Goal: Information Seeking & Learning: Learn about a topic

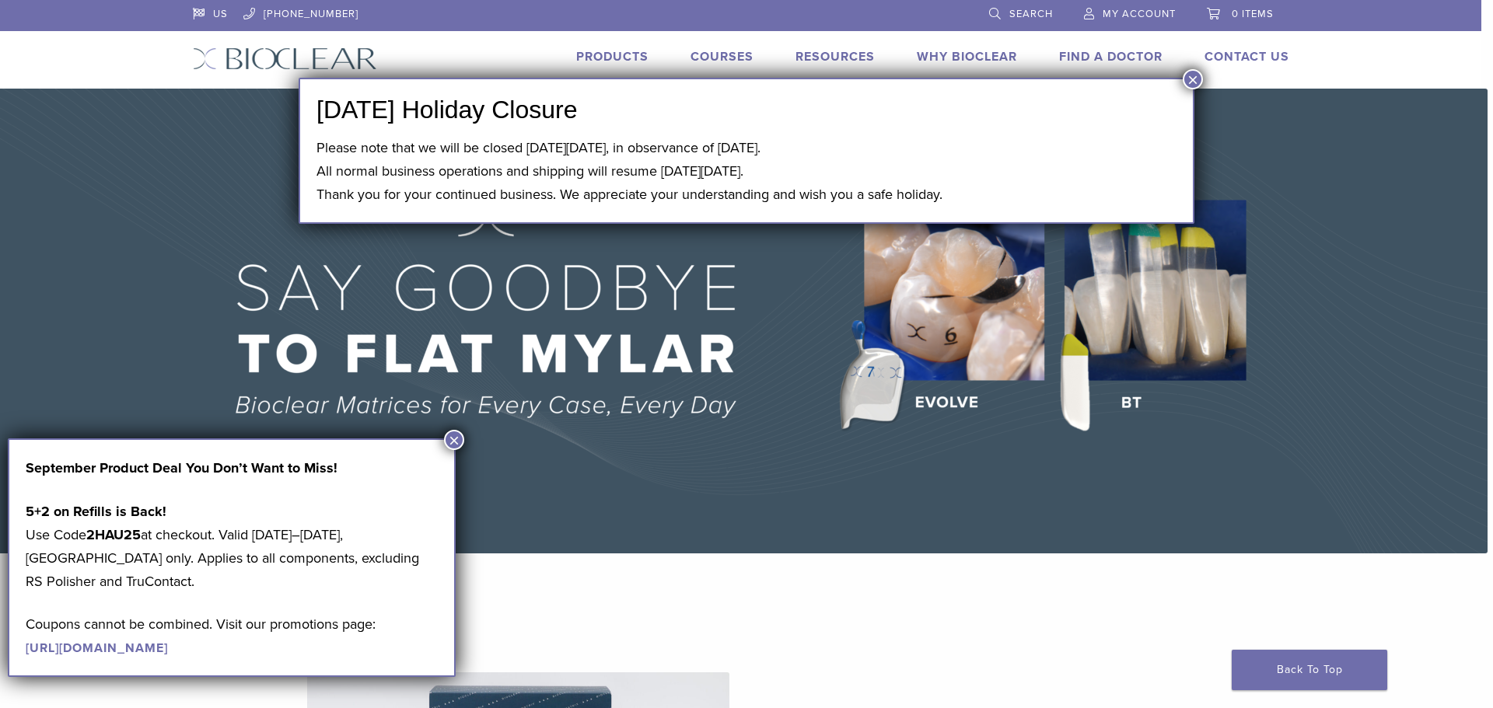
click at [1195, 82] on button "×" at bounding box center [1192, 79] width 20 height 20
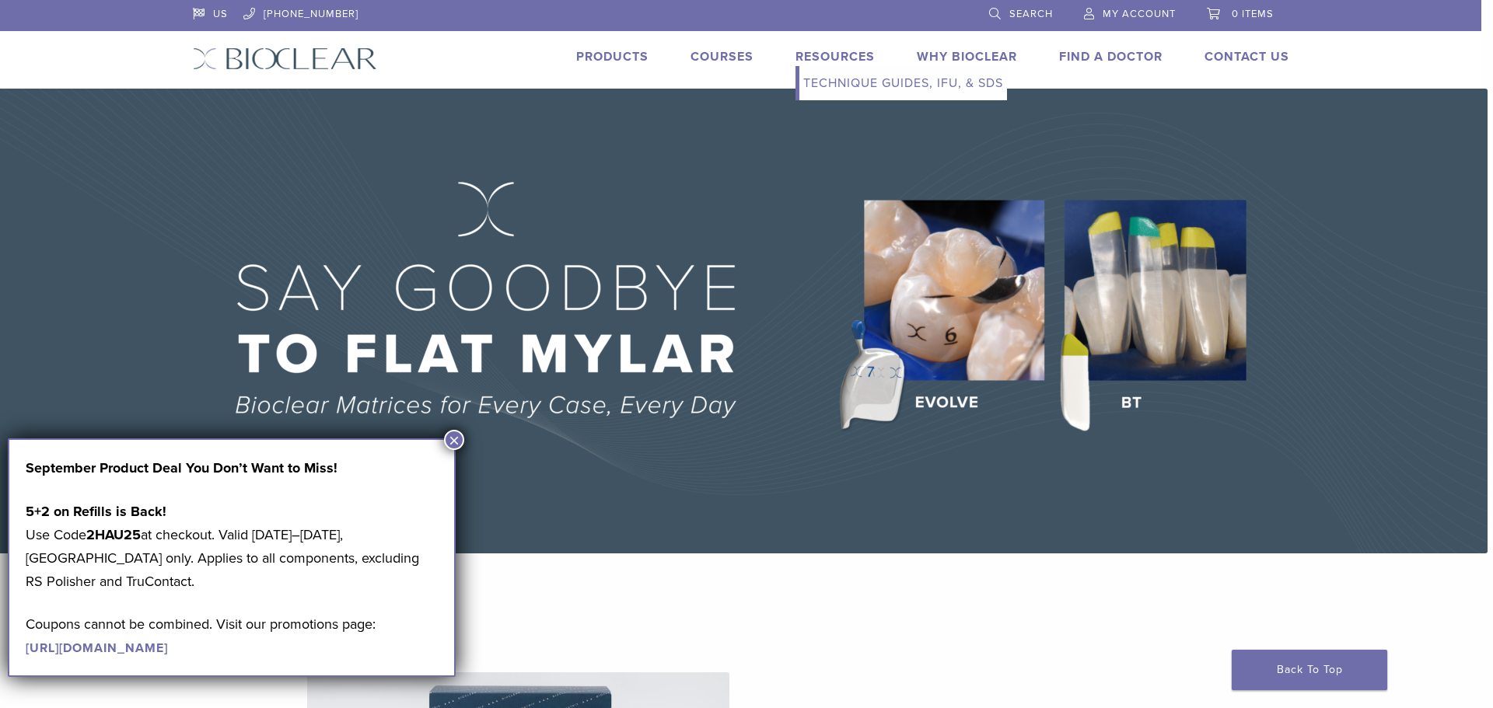
click at [861, 81] on link "Technique Guides, IFU, & SDS" at bounding box center [903, 83] width 208 height 34
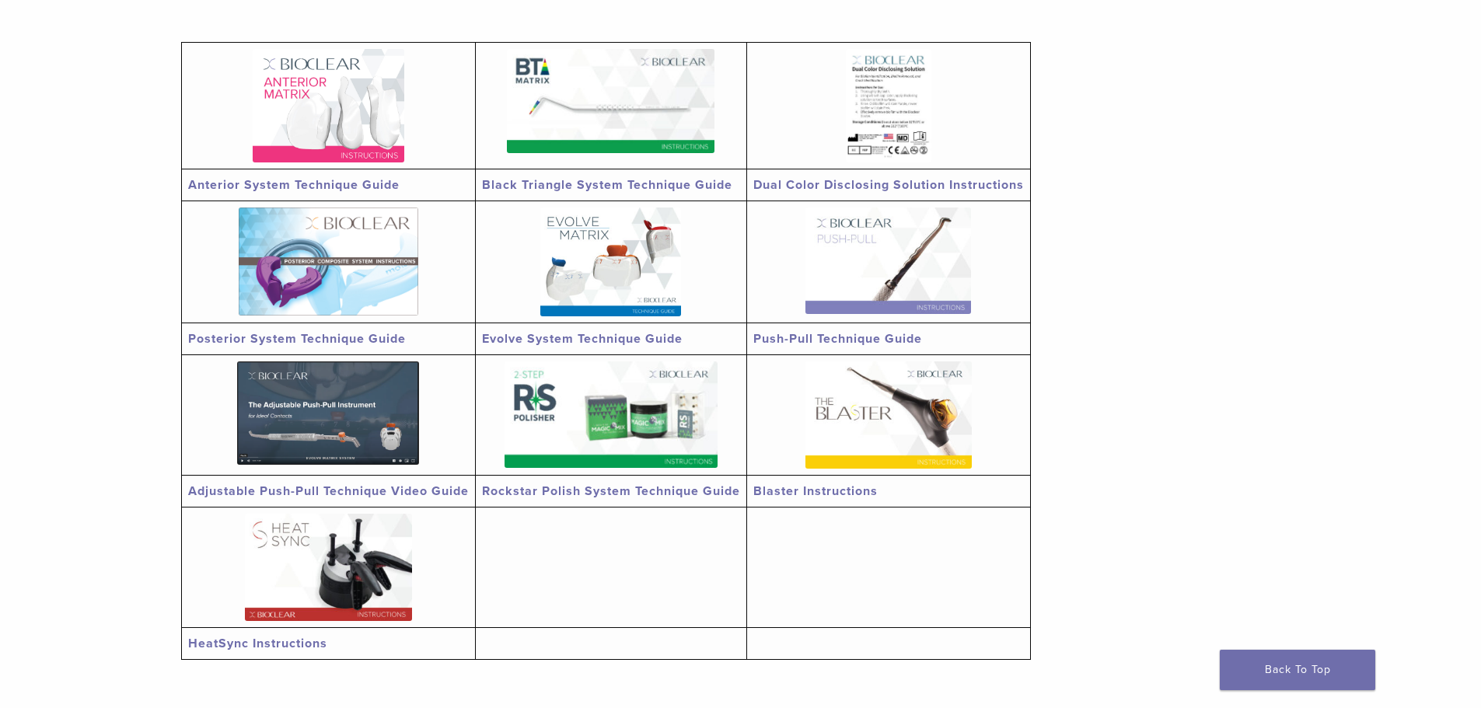
scroll to position [622, 0]
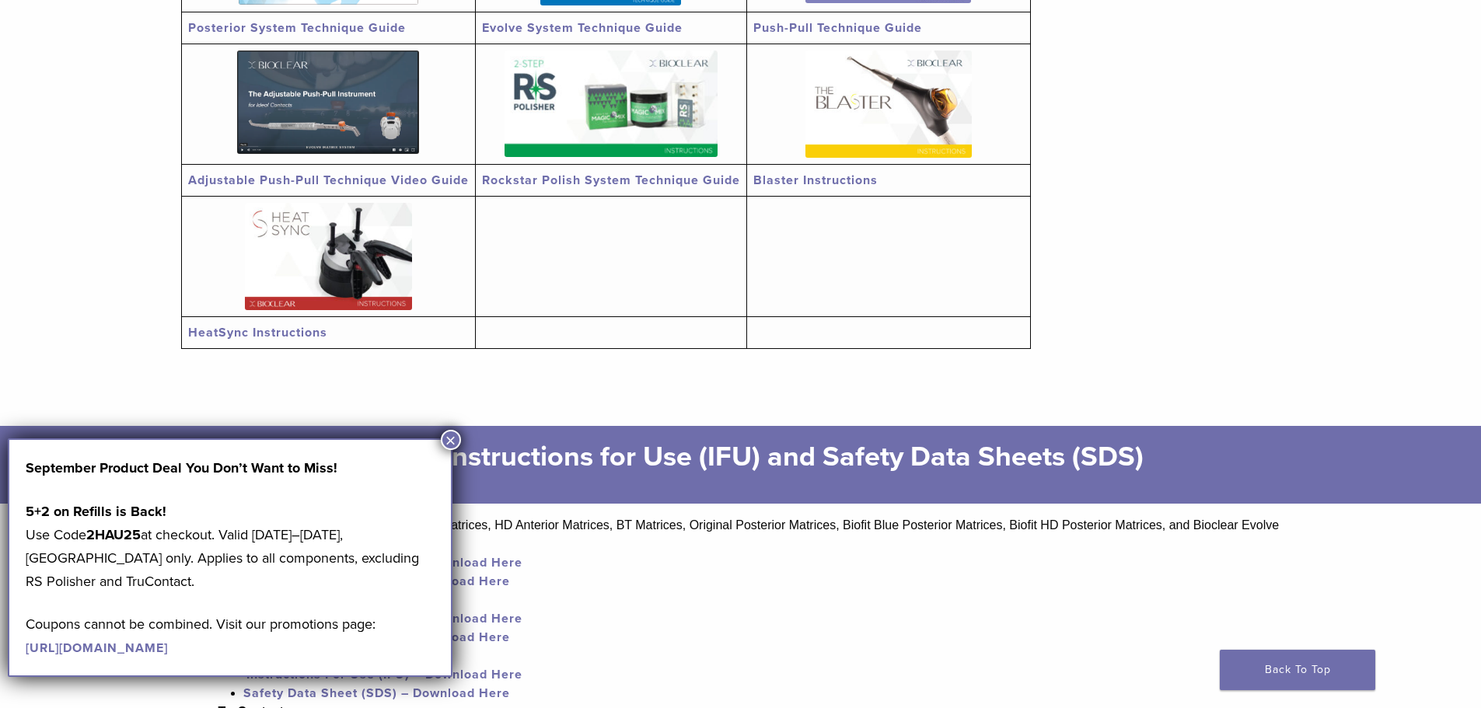
click at [450, 435] on button "×" at bounding box center [451, 440] width 20 height 20
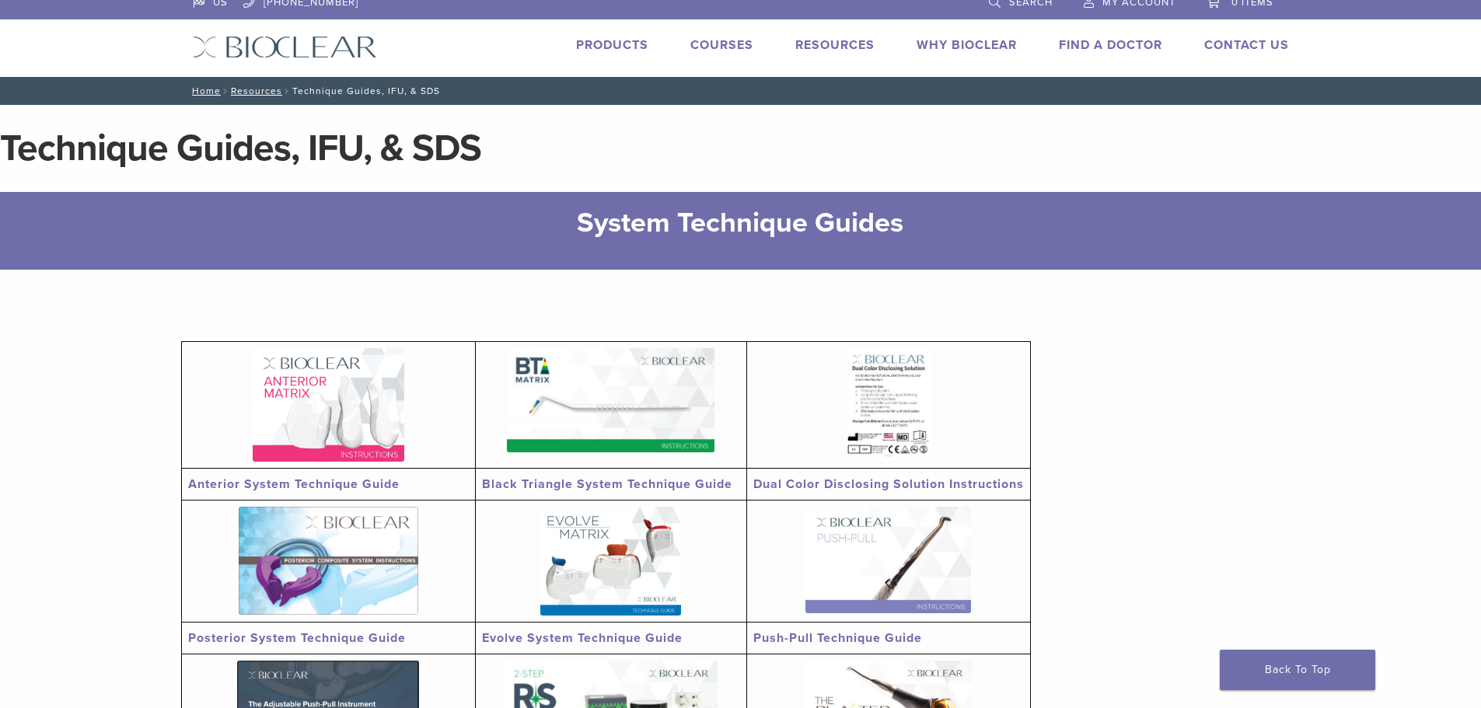
scroll to position [0, 0]
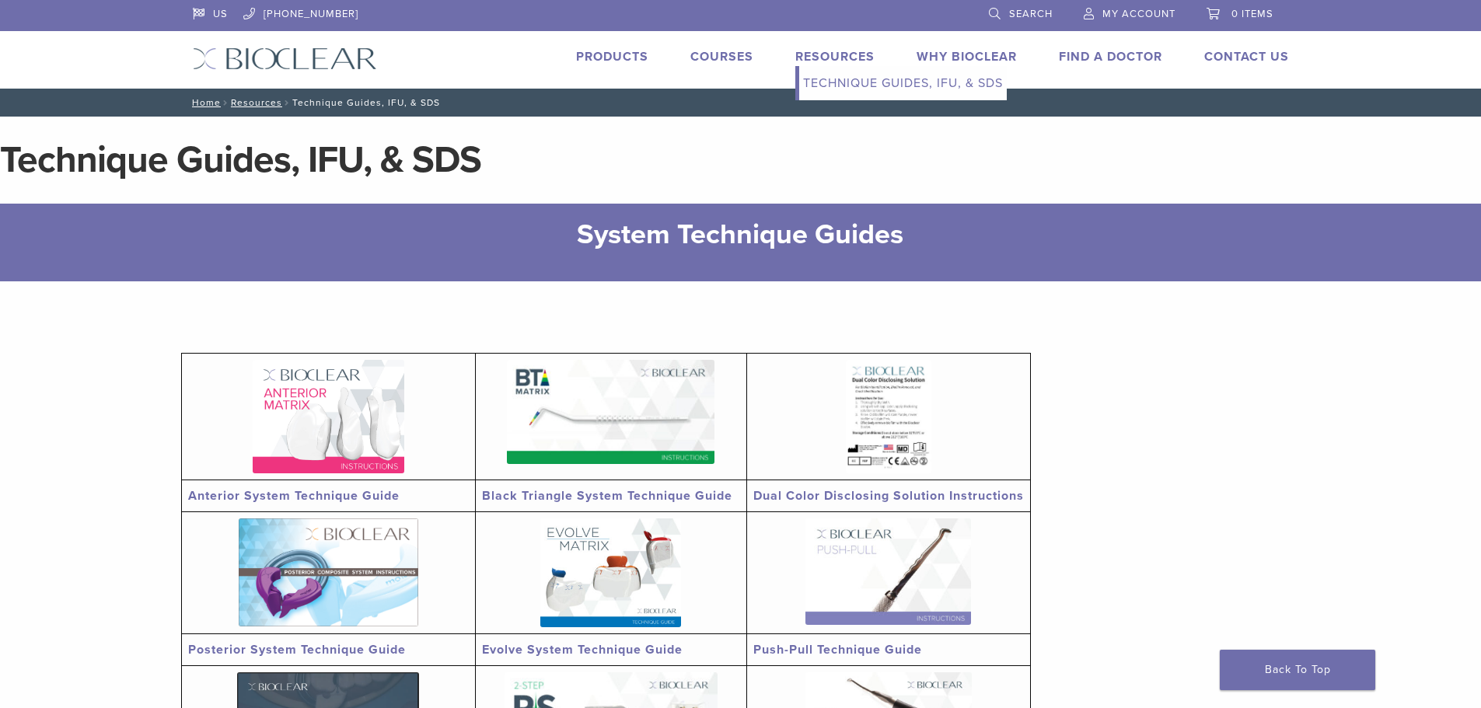
click at [844, 86] on link "Technique Guides, IFU, & SDS" at bounding box center [903, 83] width 208 height 34
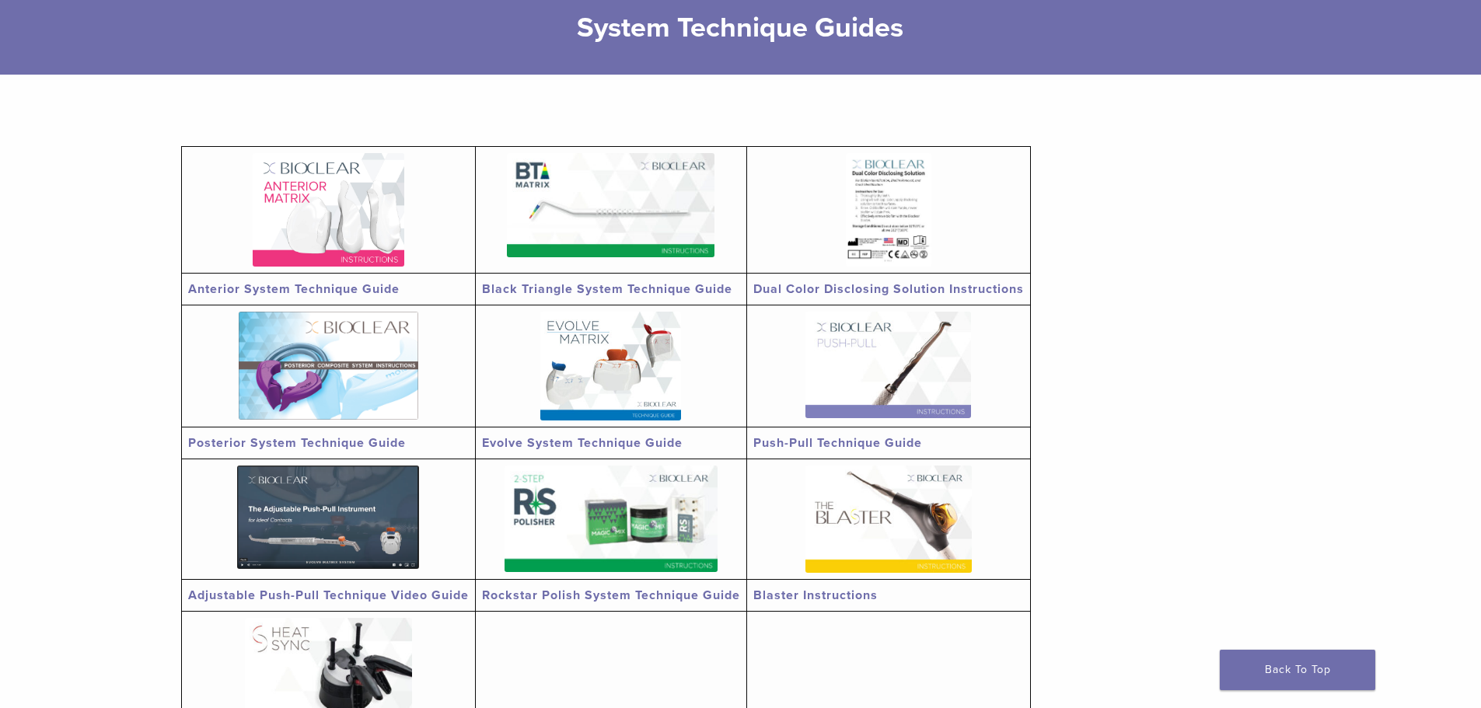
scroll to position [311, 0]
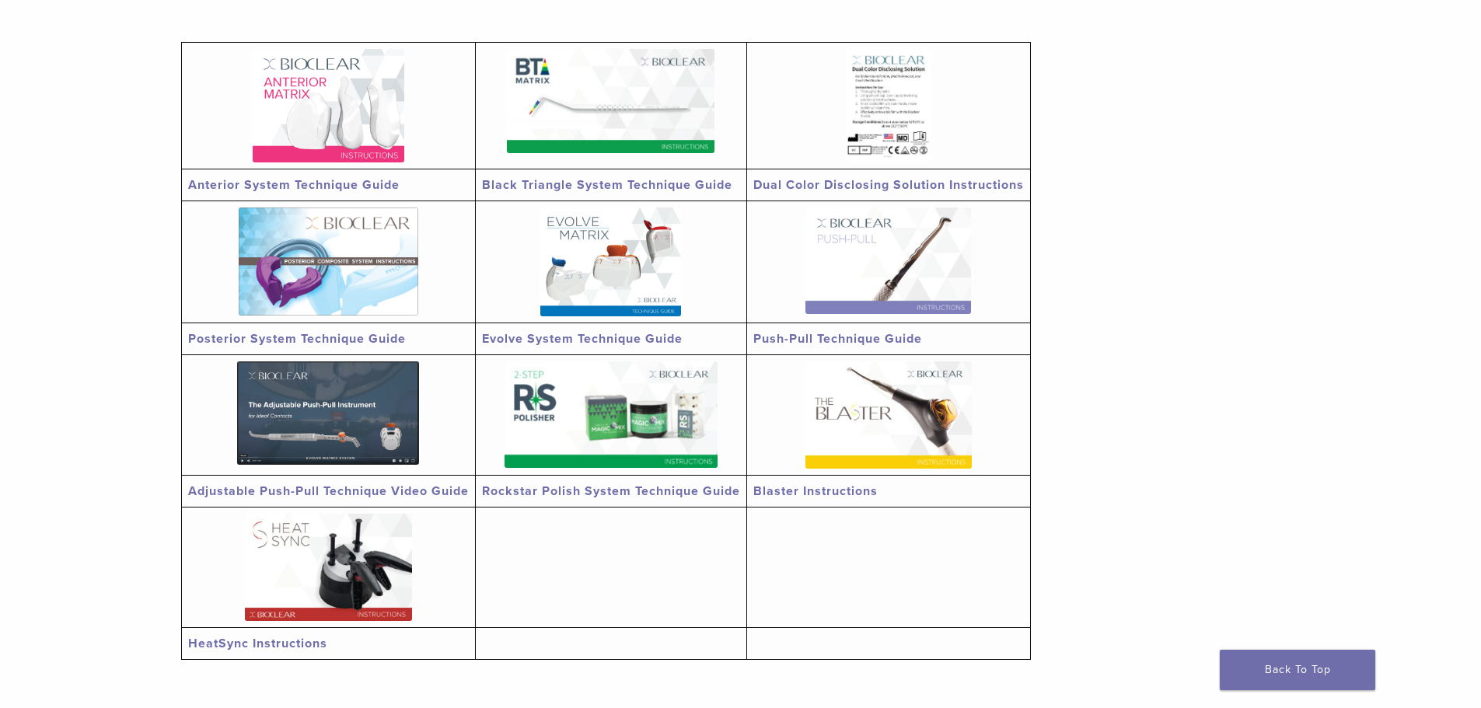
click at [903, 426] on img at bounding box center [888, 414] width 166 height 107
click at [336, 597] on img at bounding box center [328, 567] width 167 height 107
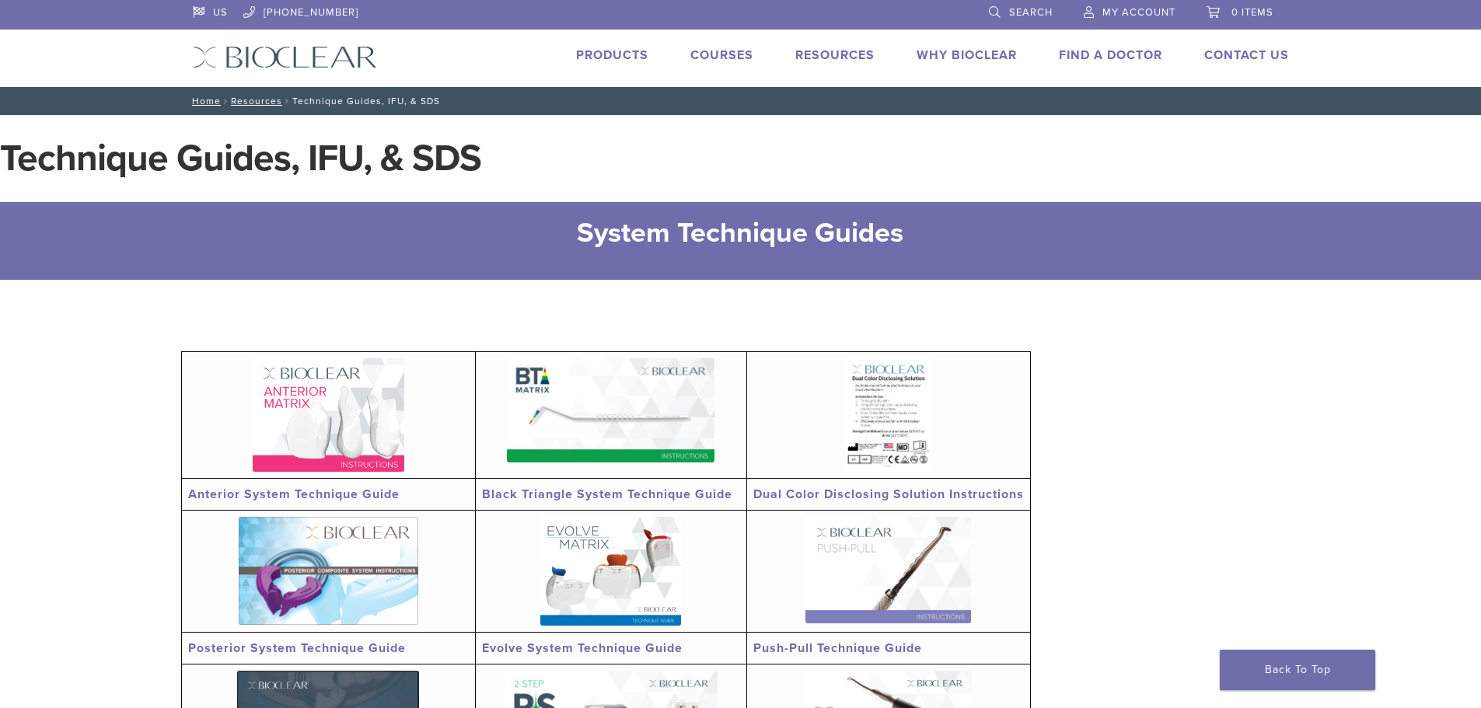
scroll to position [0, 0]
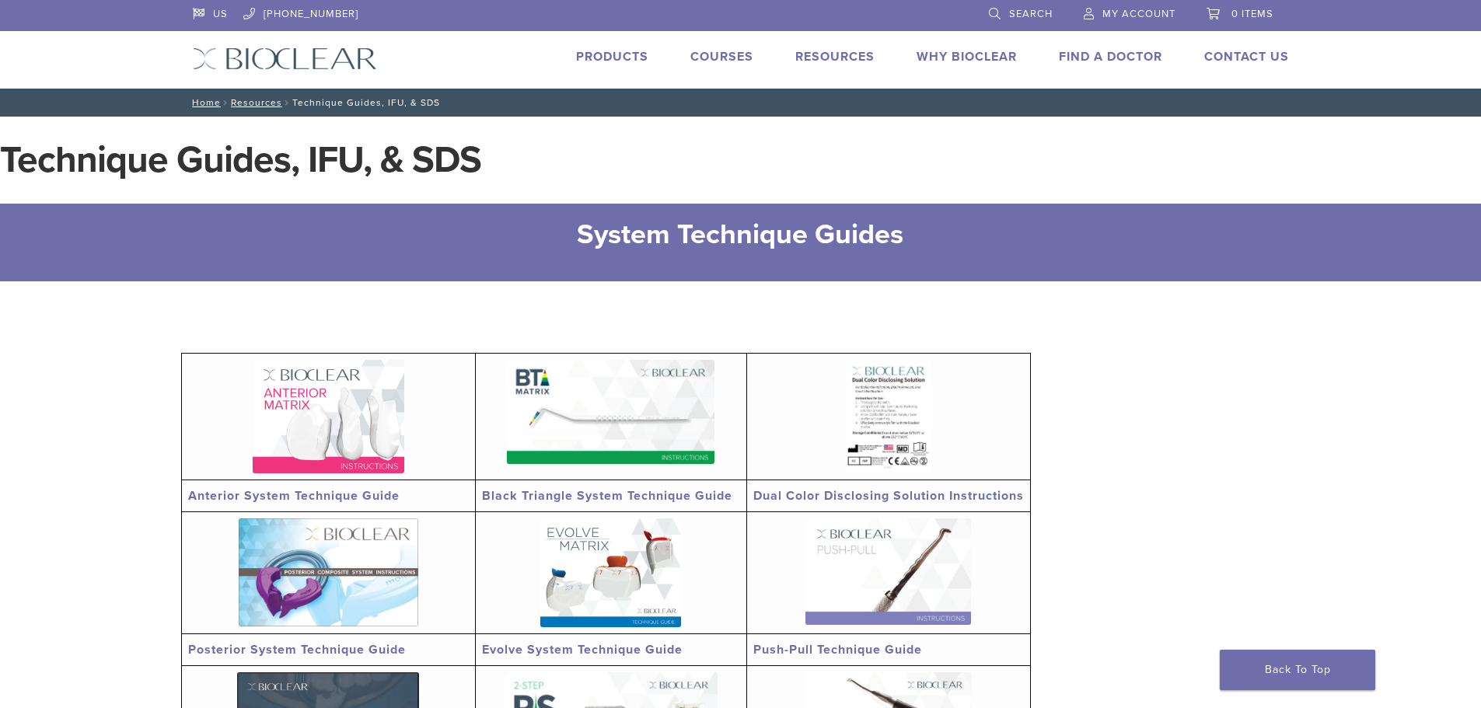
click at [735, 54] on link "Courses" at bounding box center [721, 57] width 63 height 16
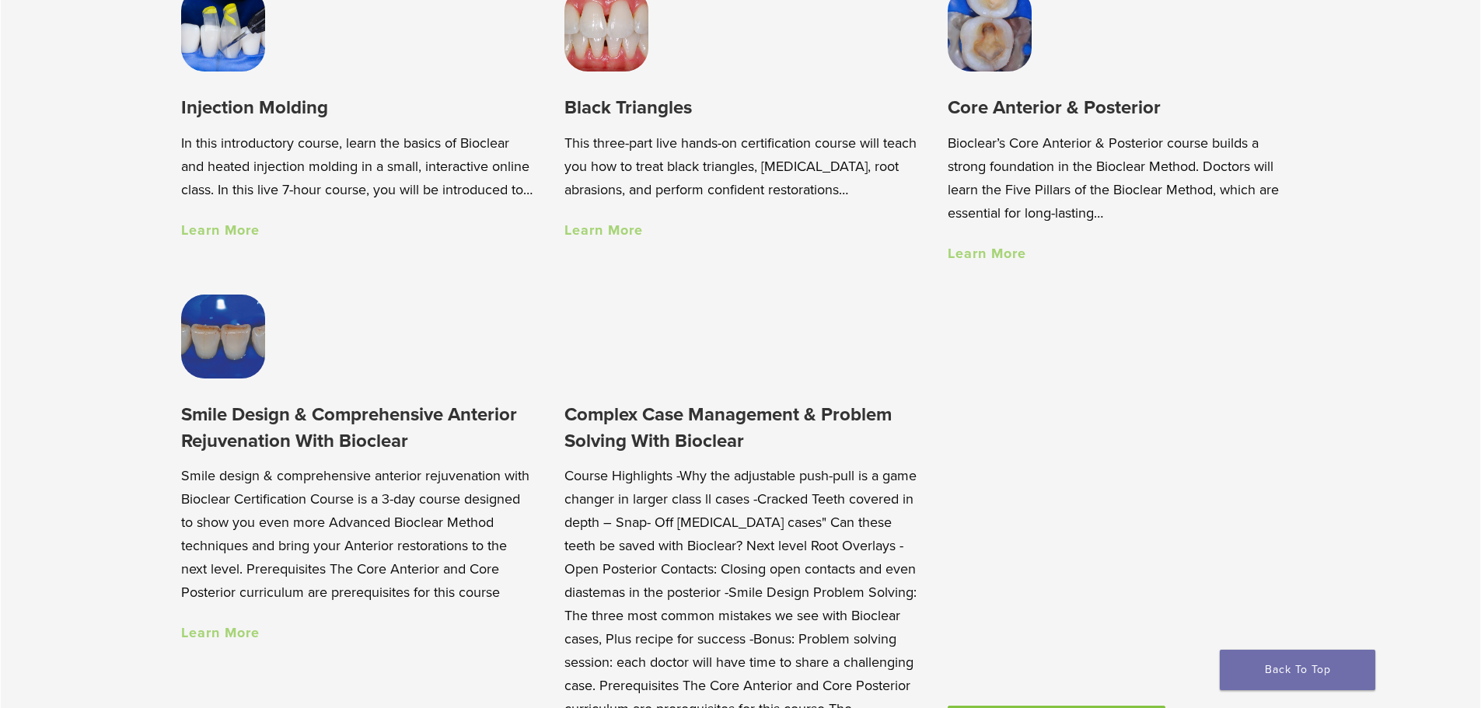
scroll to position [1321, 0]
click at [967, 259] on link "Learn More" at bounding box center [987, 252] width 79 height 17
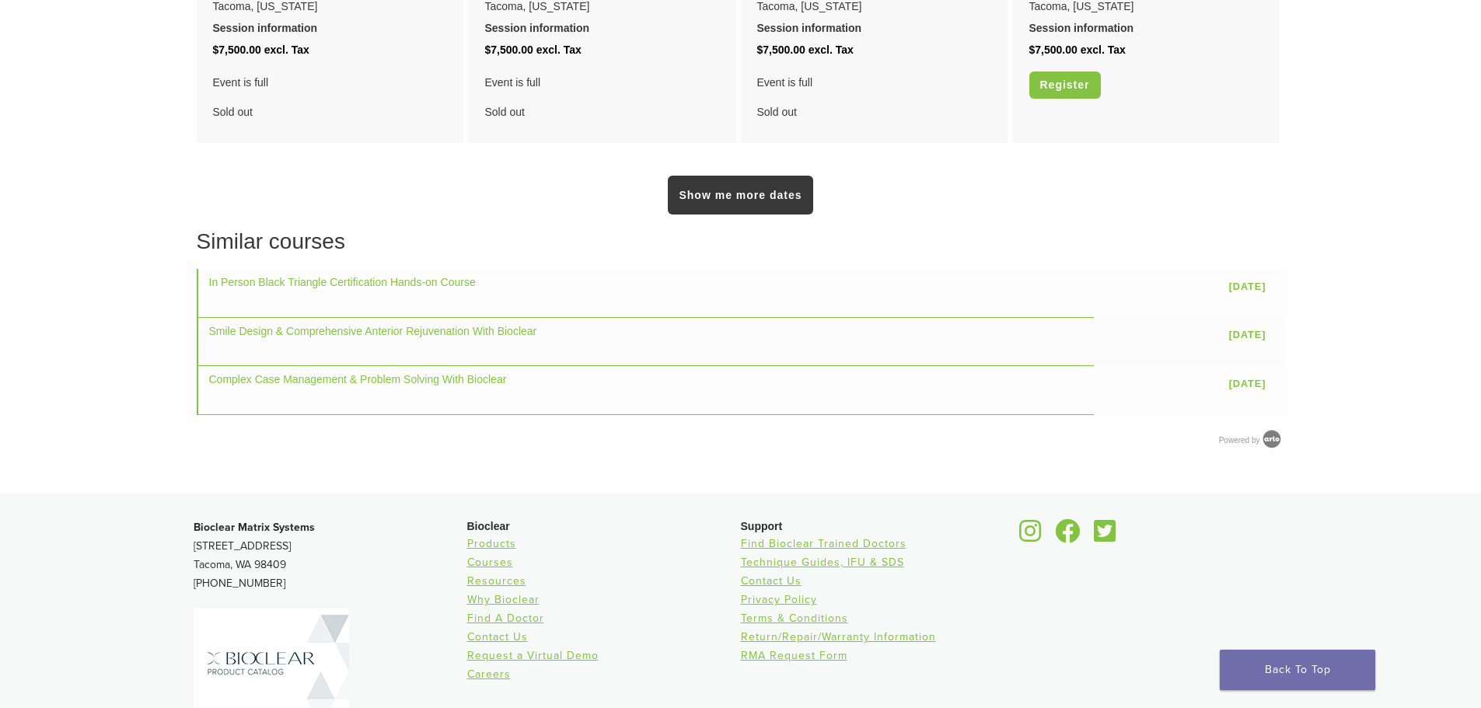
scroll to position [1486, 0]
